Goal: Find specific fact

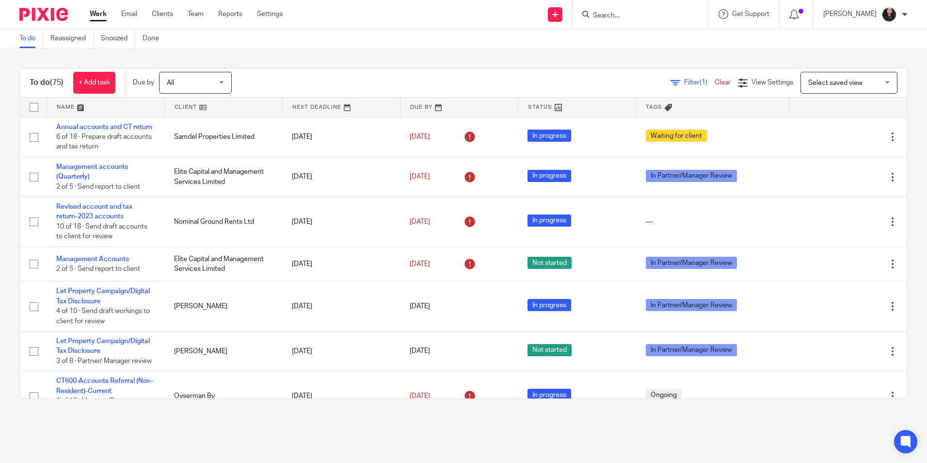
scroll to position [1746, 0]
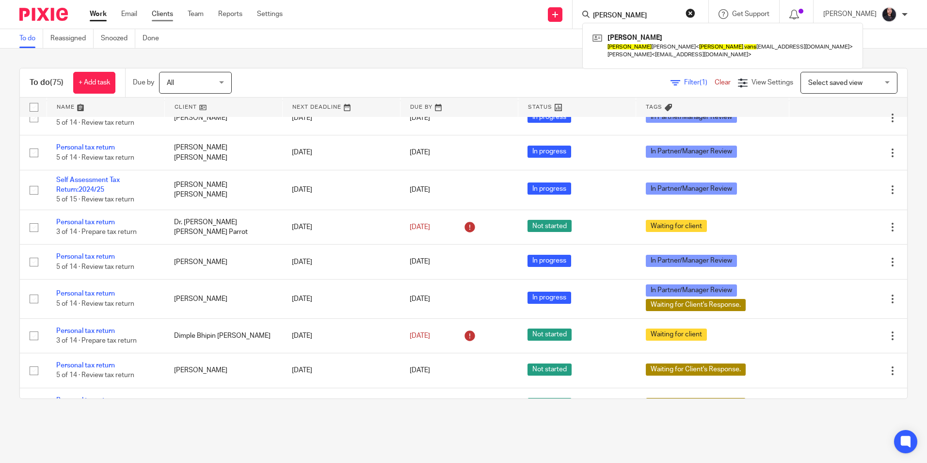
type input "[PERSON_NAME]"
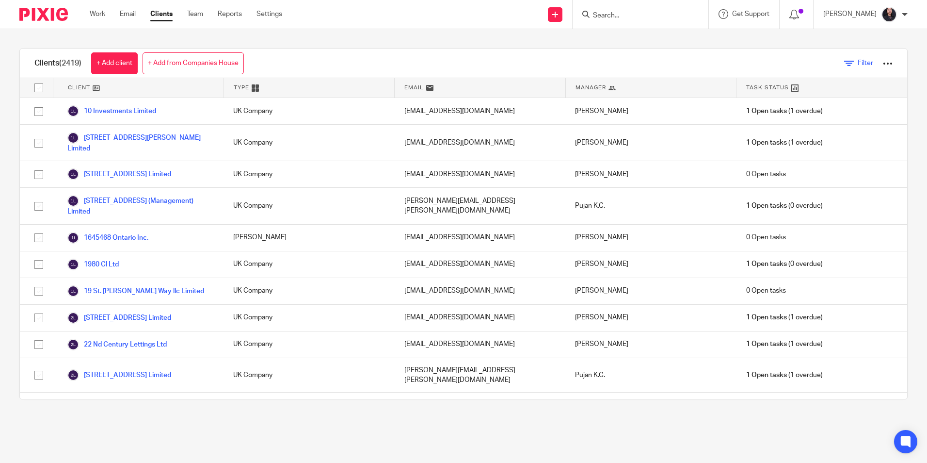
click at [858, 63] on span "Filter" at bounding box center [866, 63] width 16 height 7
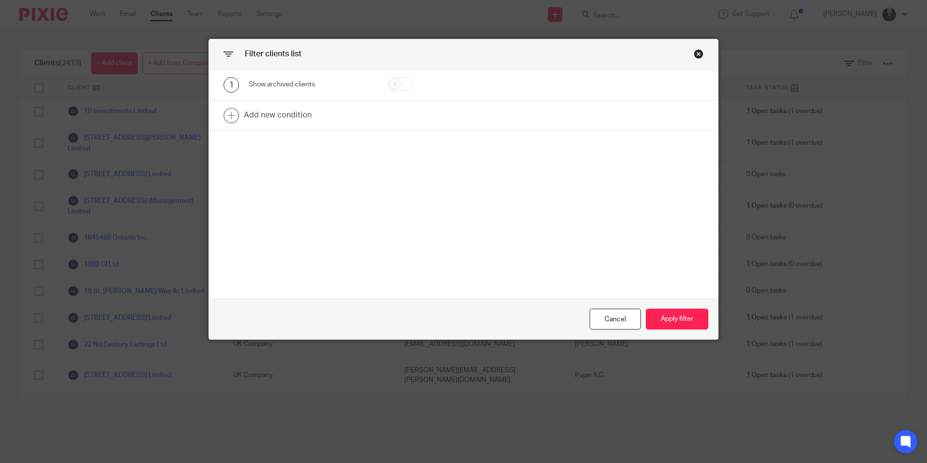
click at [401, 87] on input "checkbox" at bounding box center [400, 84] width 25 height 14
checkbox input "true"
click at [664, 315] on button "Apply filter" at bounding box center [677, 318] width 63 height 21
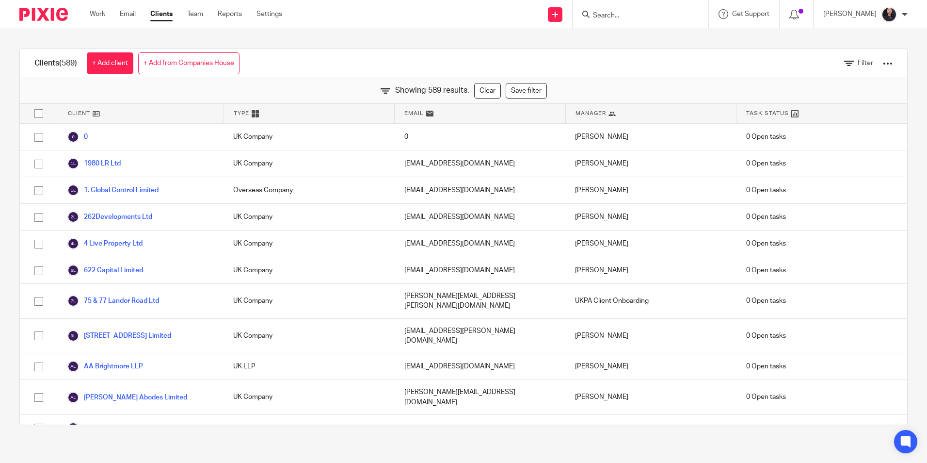
click at [334, 65] on div "Clients (589) + Add client + Add from Companies House Filter" at bounding box center [463, 63] width 887 height 29
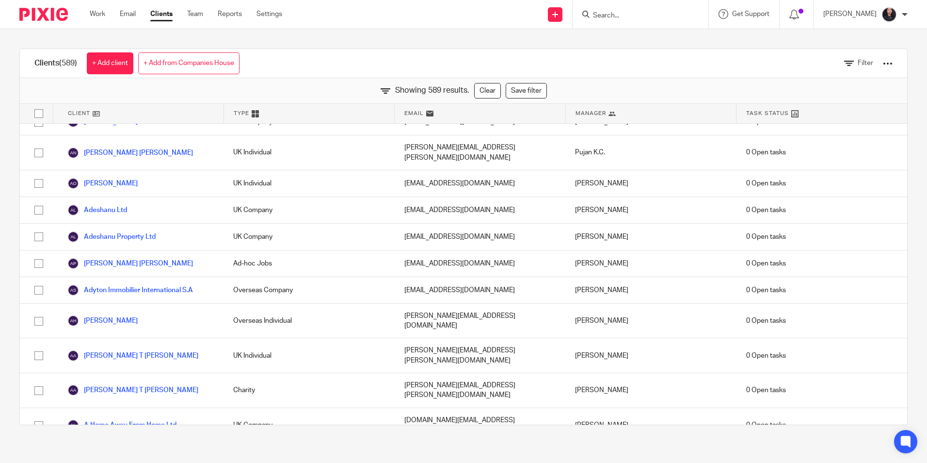
scroll to position [10648, 0]
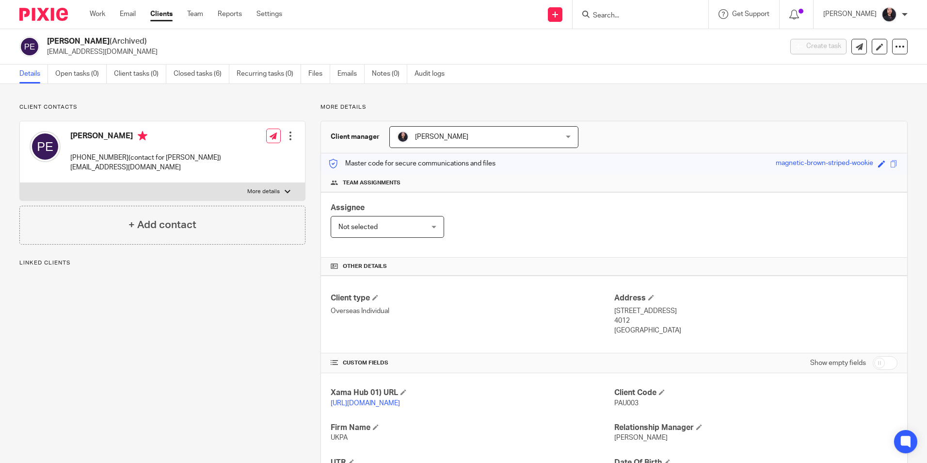
scroll to position [128, 0]
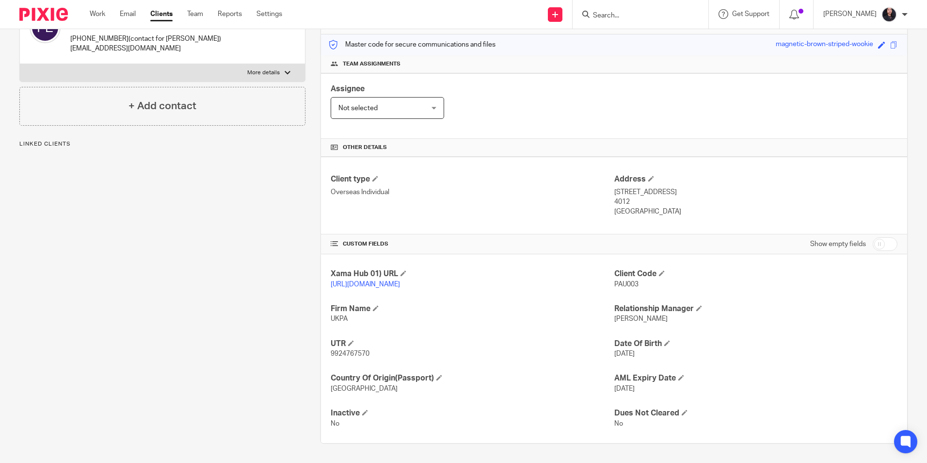
click at [355, 354] on span "9924767570" at bounding box center [350, 353] width 39 height 7
copy span "9924767570"
